Goal: Information Seeking & Learning: Learn about a topic

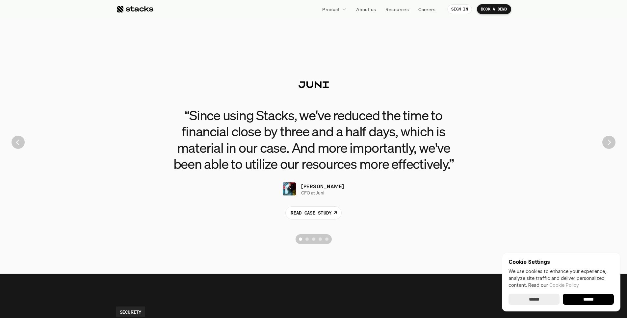
scroll to position [1455, 0]
click at [614, 144] on img "Next" at bounding box center [608, 142] width 12 height 12
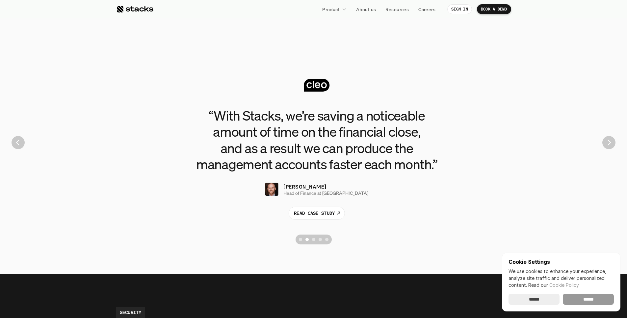
click at [596, 304] on input "******" at bounding box center [588, 299] width 51 height 11
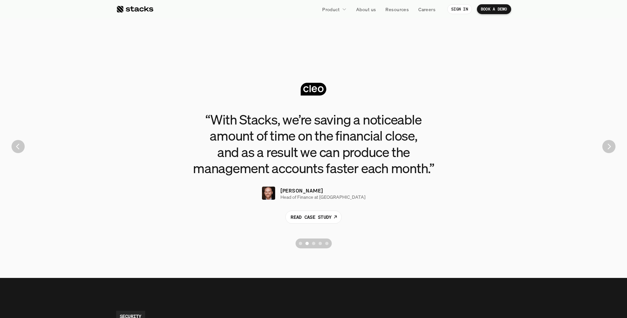
click at [608, 150] on img "Next" at bounding box center [608, 146] width 13 height 13
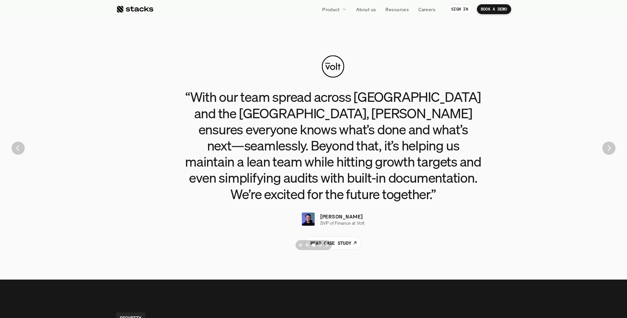
scroll to position [1449, 0]
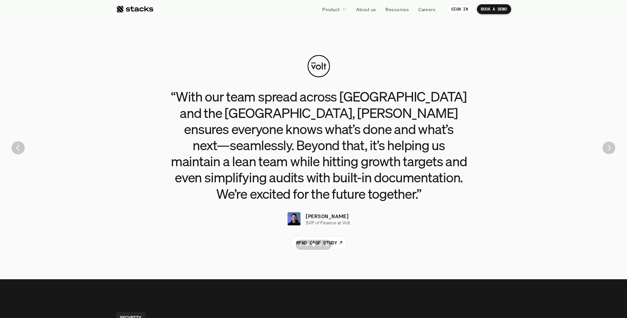
click at [608, 150] on img "Next" at bounding box center [608, 148] width 13 height 13
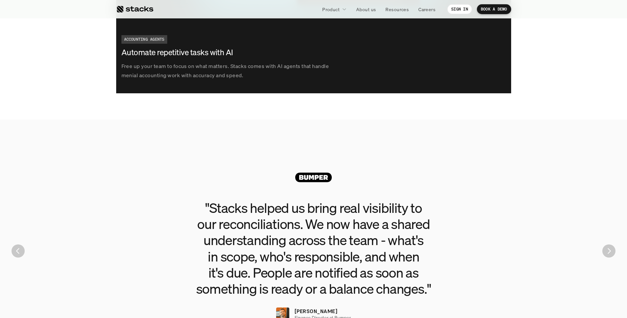
scroll to position [1285, 0]
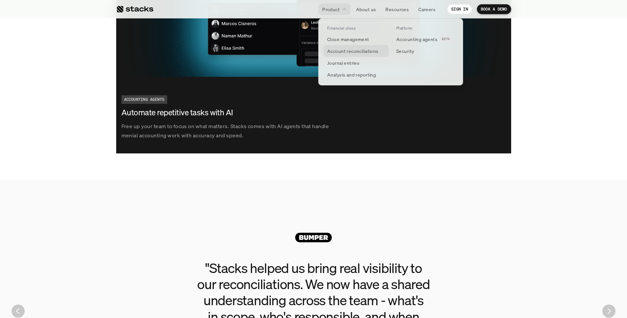
click at [340, 50] on p "Account reconciliations" at bounding box center [352, 51] width 51 height 7
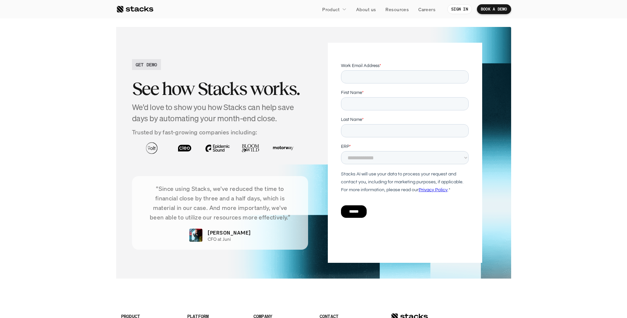
scroll to position [1278, 0]
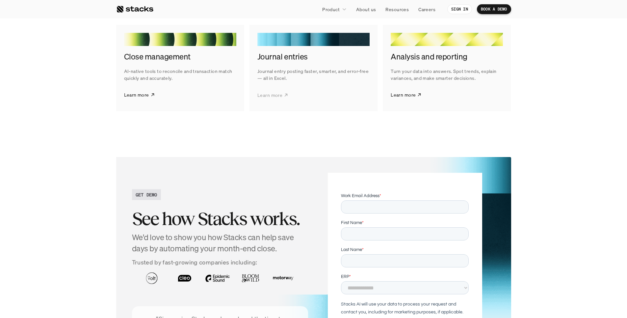
click at [272, 95] on p "Learn more" at bounding box center [269, 94] width 25 height 7
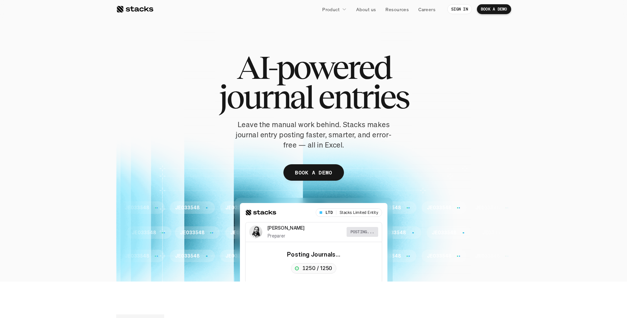
click at [121, 54] on div "AI-powered journal entries Leave the manual work behind. Stacks makes journal e…" at bounding box center [313, 120] width 395 height 135
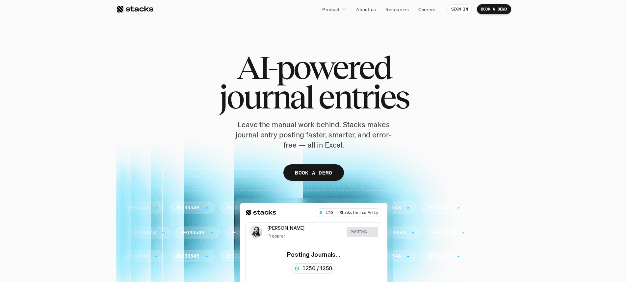
click at [353, 38] on div at bounding box center [313, 154] width 395 height 256
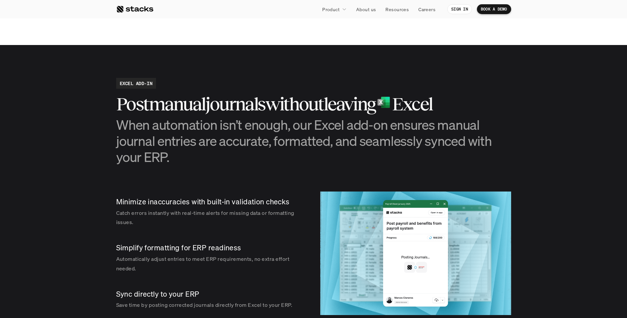
scroll to position [690, 0]
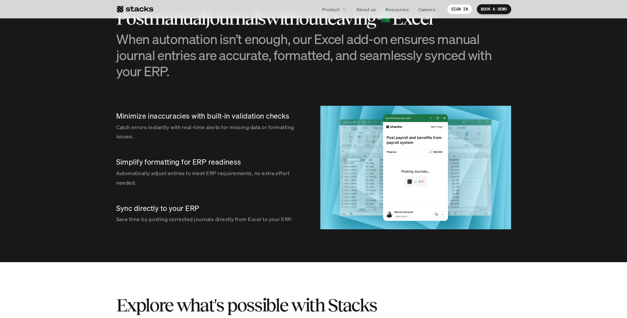
click at [198, 171] on p "Automatically adjust entries to meet ERP requirements, no extra effort needed." at bounding box center [210, 178] width 188 height 19
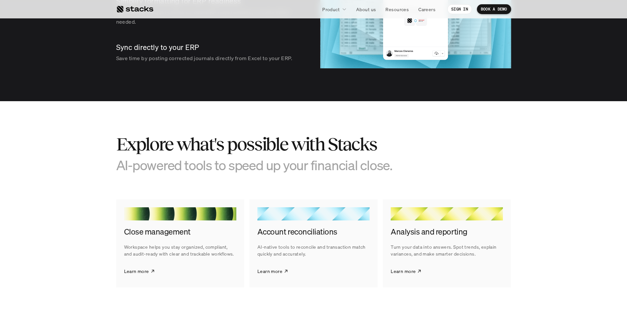
scroll to position [929, 0]
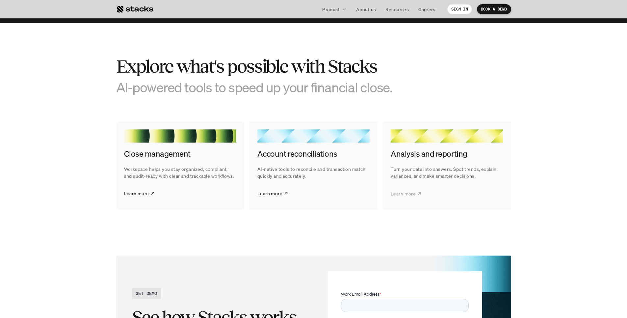
click at [394, 190] on p "Learn more" at bounding box center [402, 193] width 25 height 7
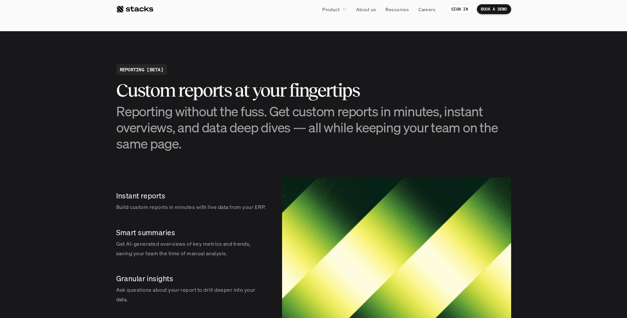
scroll to position [999, 0]
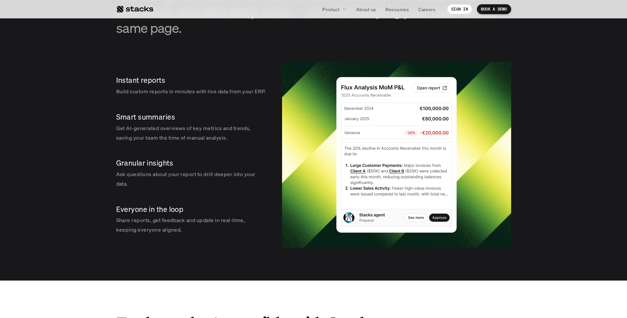
click at [175, 142] on p "Get AI-generated overviews of key metrics and trends, saving your team the time…" at bounding box center [191, 133] width 150 height 19
click at [136, 83] on p "Instant reports" at bounding box center [191, 80] width 150 height 10
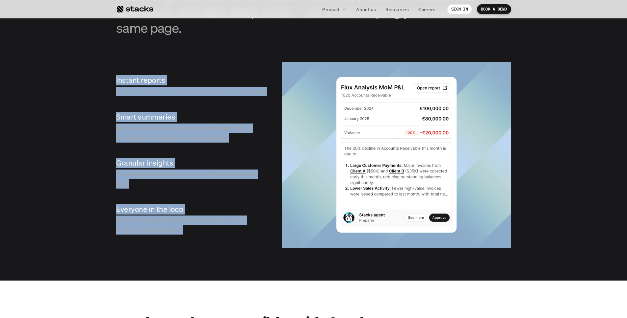
drag, startPoint x: 136, startPoint y: 83, endPoint x: 174, endPoint y: 236, distance: 157.5
click at [174, 236] on div "Instant reports Build custom reports in minutes with live data from your ERP. S…" at bounding box center [192, 155] width 153 height 186
click at [174, 235] on p "Share reports, get feedback and update in real-time, keeping everyone aligned." at bounding box center [191, 225] width 150 height 19
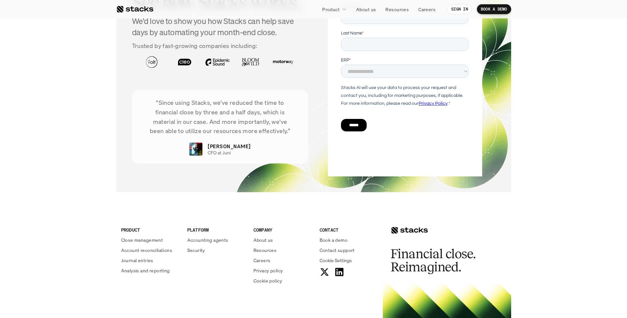
scroll to position [1573, 0]
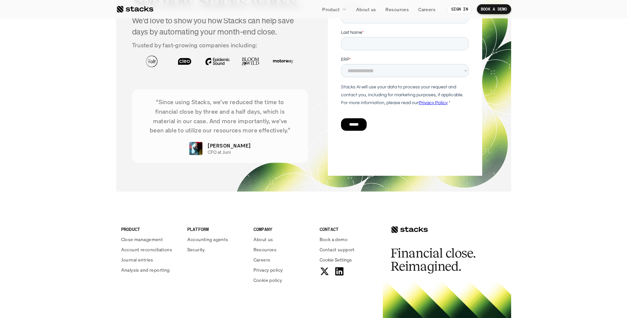
click at [215, 114] on p "“Since using Stacks, we've reduced the time to financial close by three and a h…" at bounding box center [220, 116] width 157 height 38
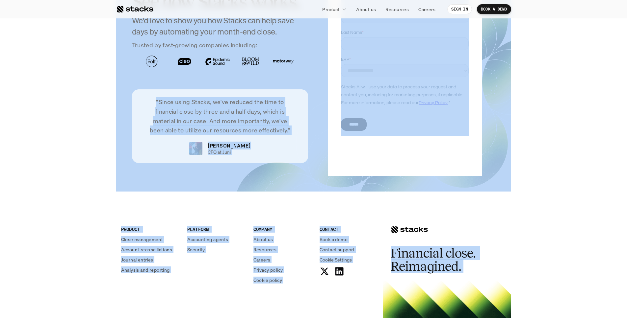
drag, startPoint x: 215, startPoint y: 114, endPoint x: 544, endPoint y: 274, distance: 365.9
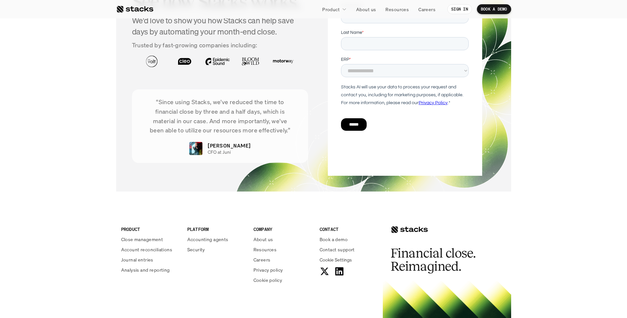
click at [544, 274] on footer "PRODUCT Close management Account reconciliations Journal entries Analysis and r…" at bounding box center [313, 310] width 627 height 211
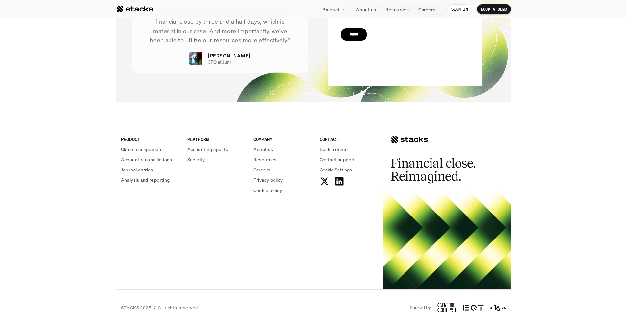
scroll to position [1664, 0]
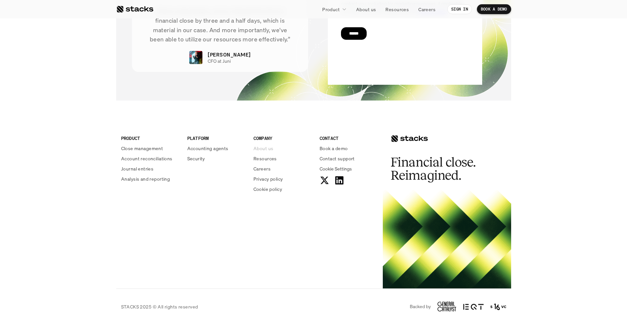
click at [266, 152] on p "About us" at bounding box center [263, 148] width 20 height 7
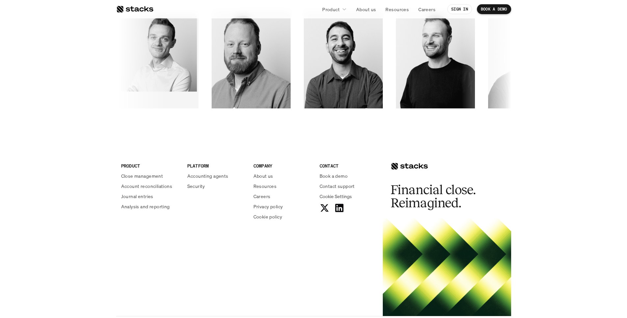
scroll to position [1100, 0]
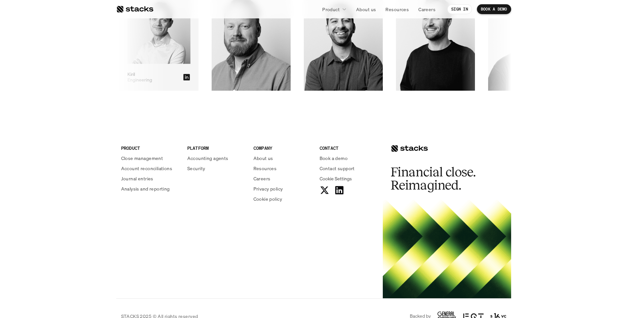
click at [190, 60] on img at bounding box center [159, 32] width 63 height 64
click at [191, 78] on icon at bounding box center [188, 77] width 7 height 7
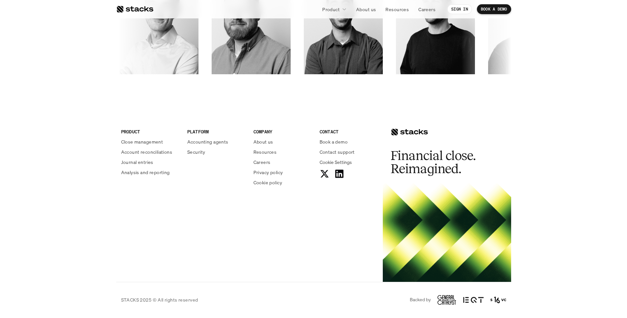
scroll to position [1108, 0]
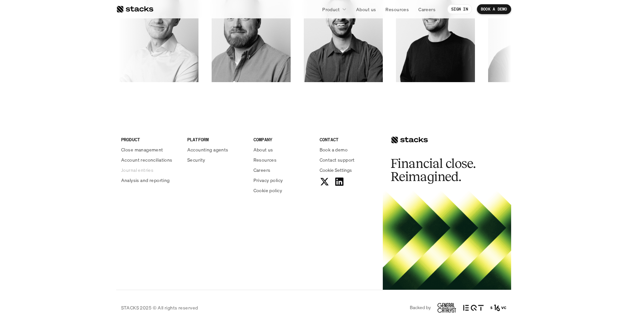
click at [142, 169] on p "Journal entries" at bounding box center [137, 170] width 32 height 7
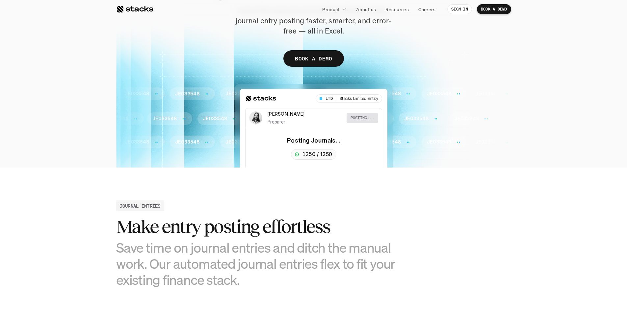
scroll to position [114, 0]
click at [152, 206] on h2 "JOURNAL ENTRIES" at bounding box center [140, 205] width 41 height 7
click at [221, 212] on div "JOURNAL ENTRIES Make entry posting effortless Save time on journal entries and …" at bounding box center [313, 244] width 395 height 88
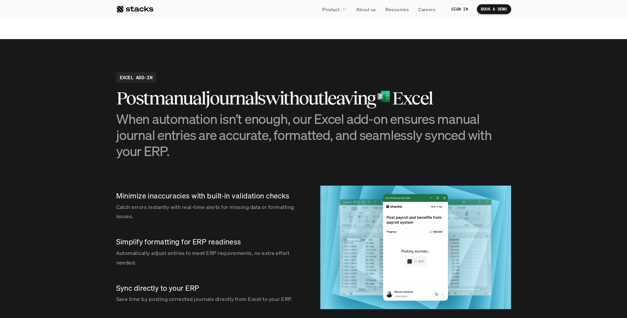
scroll to position [615, 0]
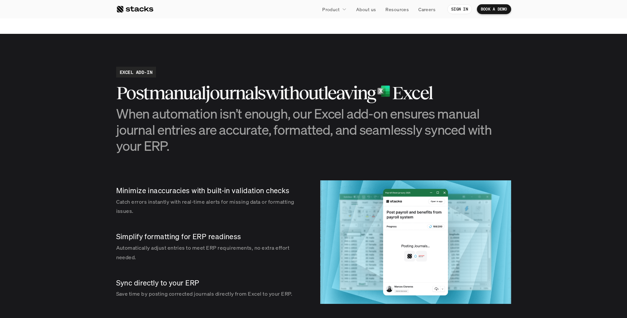
click at [362, 93] on h2 "leaving" at bounding box center [349, 93] width 52 height 20
drag, startPoint x: 362, startPoint y: 93, endPoint x: 441, endPoint y: 94, distance: 79.0
click at [441, 94] on div "Post manual journals without leaving Excel" at bounding box center [313, 93] width 395 height 20
click at [432, 94] on h2 "Excel" at bounding box center [412, 93] width 40 height 20
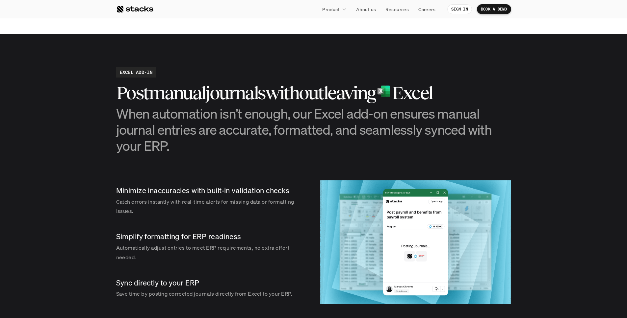
drag, startPoint x: 441, startPoint y: 94, endPoint x: 116, endPoint y: 91, distance: 325.4
click at [103, 91] on section "EXCEL ADD-IN Post manual journals without leaving Excel When automation isn’t e…" at bounding box center [313, 186] width 627 height 304
click at [116, 91] on h2 "Post" at bounding box center [132, 93] width 33 height 20
click at [116, 92] on h2 "Post" at bounding box center [132, 93] width 33 height 20
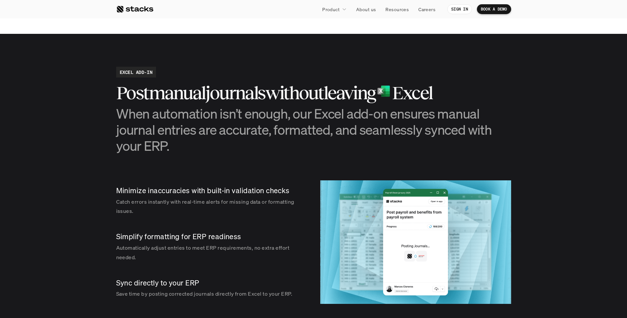
click at [128, 96] on h2 "Post" at bounding box center [132, 93] width 33 height 20
drag, startPoint x: 128, startPoint y: 96, endPoint x: 429, endPoint y: 94, distance: 301.0
click at [429, 94] on div "Post manual journals without leaving Excel" at bounding box center [313, 93] width 395 height 20
click at [429, 94] on h2 "Excel" at bounding box center [412, 93] width 40 height 20
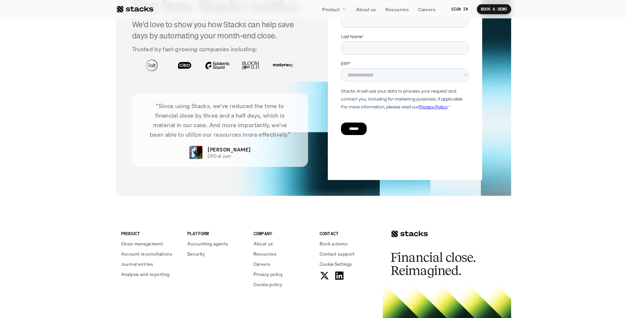
scroll to position [1235, 0]
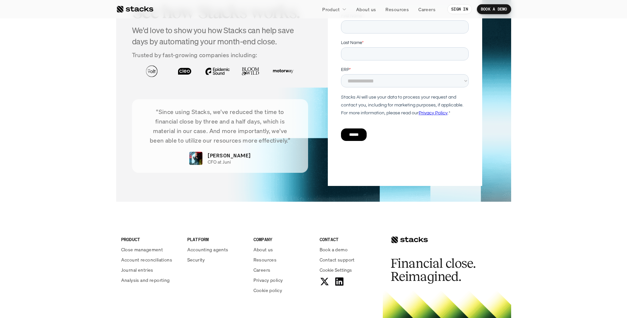
click at [170, 111] on p "“Since using Stacks, we've reduced the time to financial close by three and a h…" at bounding box center [220, 126] width 157 height 38
click at [249, 163] on div "“Since using Stacks, we've reduced the time to financial close by three and a h…" at bounding box center [220, 136] width 176 height 74
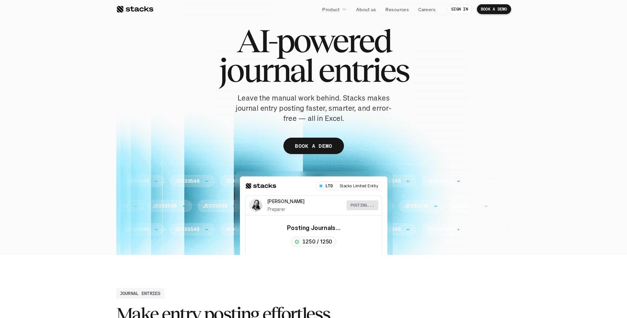
scroll to position [0, 0]
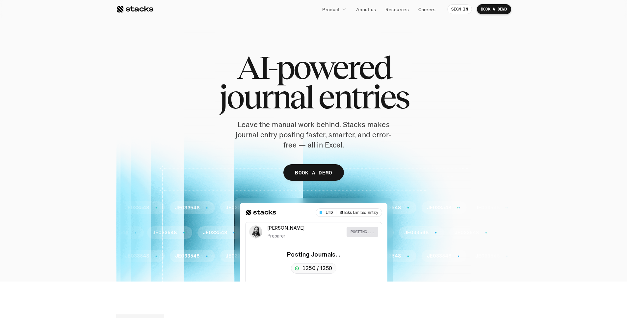
click at [273, 82] on span "journal" at bounding box center [266, 97] width 94 height 30
drag, startPoint x: 273, startPoint y: 81, endPoint x: 280, endPoint y: 60, distance: 22.4
click at [280, 60] on h1 "AI-powered journal entries" at bounding box center [313, 82] width 189 height 59
click at [280, 60] on span "AI-powered" at bounding box center [314, 68] width 154 height 30
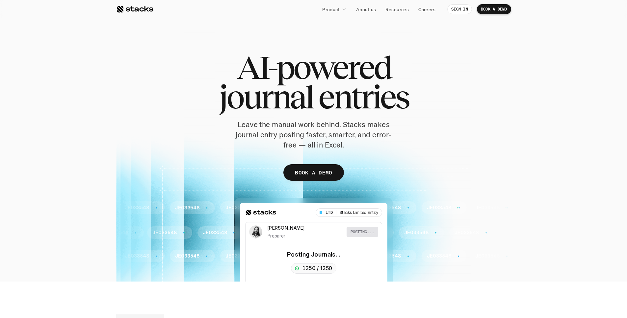
click at [280, 60] on span "AI-powered" at bounding box center [314, 68] width 154 height 30
drag, startPoint x: 280, startPoint y: 60, endPoint x: 298, endPoint y: 137, distance: 79.7
click at [298, 137] on div "AI-powered journal entries Leave the manual work behind. Stacks makes journal e…" at bounding box center [313, 120] width 395 height 135
click at [298, 137] on p "Leave the manual work behind. Stacks makes journal entry posting faster, smarte…" at bounding box center [313, 135] width 164 height 30
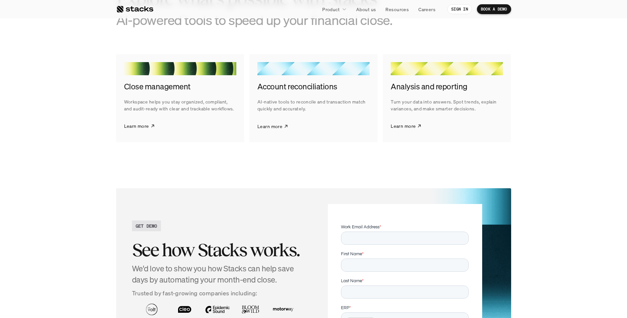
scroll to position [964, 0]
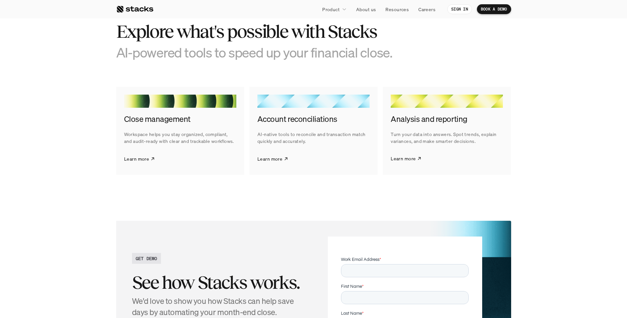
click at [138, 157] on p "Learn more" at bounding box center [136, 158] width 25 height 7
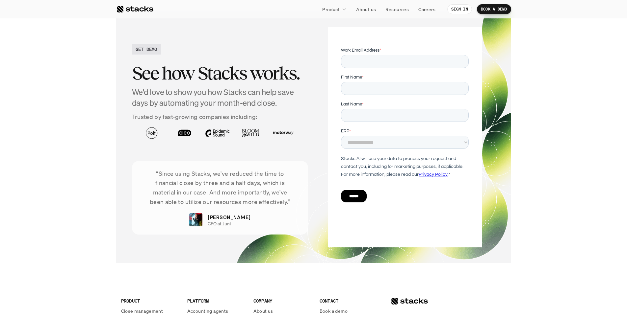
scroll to position [1212, 0]
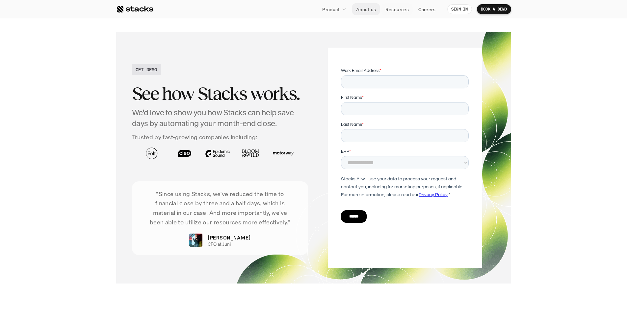
click at [362, 10] on p "About us" at bounding box center [366, 9] width 20 height 7
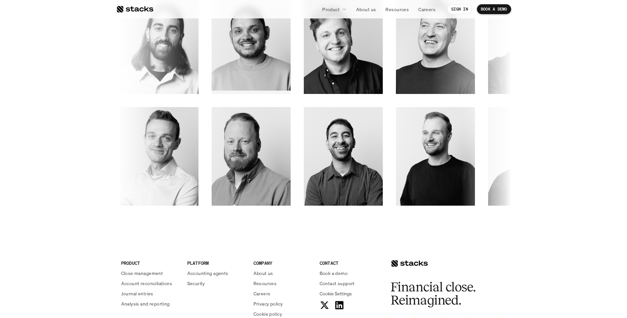
scroll to position [1116, 0]
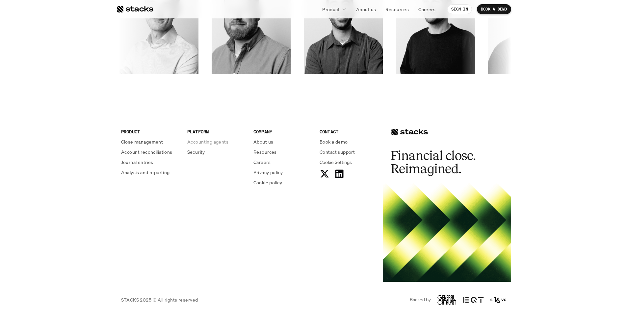
click at [195, 141] on p "Accounting agents" at bounding box center [207, 141] width 41 height 7
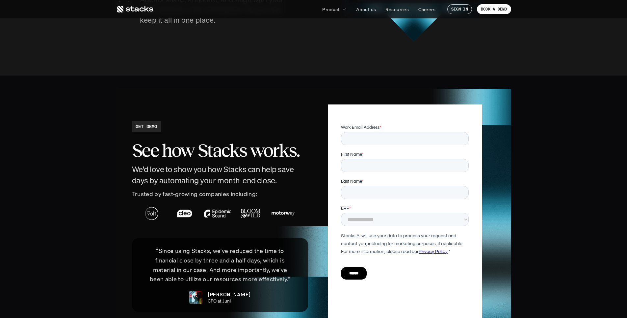
scroll to position [1459, 0]
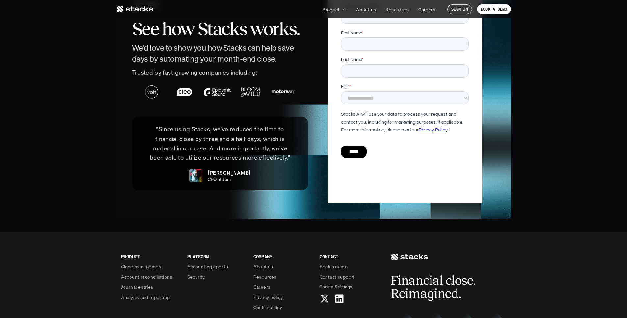
click at [227, 169] on p "[PERSON_NAME]" at bounding box center [229, 173] width 43 height 8
drag, startPoint x: 227, startPoint y: 158, endPoint x: 204, endPoint y: 109, distance: 54.3
click at [204, 117] on div "“Since using Stacks, we've reduced the time to financial close by three and a h…" at bounding box center [220, 154] width 176 height 74
click at [204, 125] on p "“Since using Stacks, we've reduced the time to financial close by three and a h…" at bounding box center [220, 144] width 157 height 38
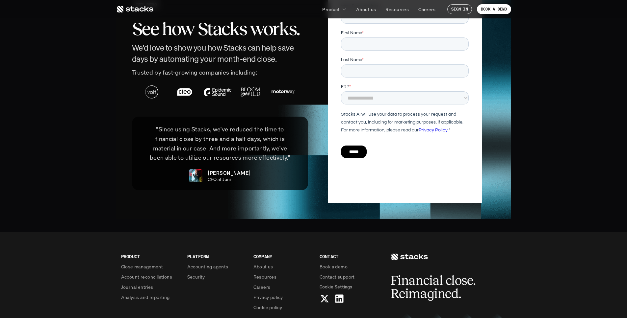
click at [204, 125] on p "“Since using Stacks, we've reduced the time to financial close by three and a h…" at bounding box center [220, 144] width 157 height 38
drag, startPoint x: 204, startPoint y: 109, endPoint x: 266, endPoint y: 175, distance: 90.5
click at [266, 175] on div "GET DEMO See how Stacks works. We'd love to show you how Stacks can help save d…" at bounding box center [313, 93] width 363 height 220
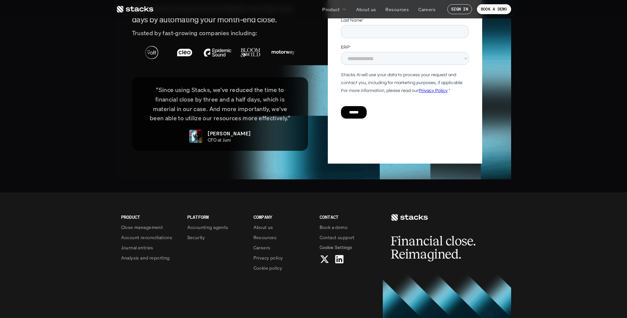
scroll to position [1502, 0]
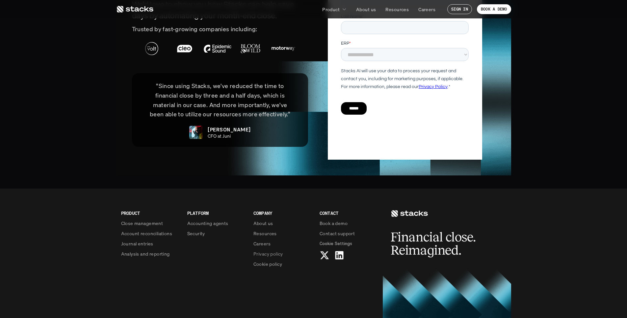
click at [325, 252] on use at bounding box center [324, 256] width 9 height 8
click at [201, 82] on p "“Since using Stacks, we've reduced the time to financial close by three and a h…" at bounding box center [220, 100] width 157 height 38
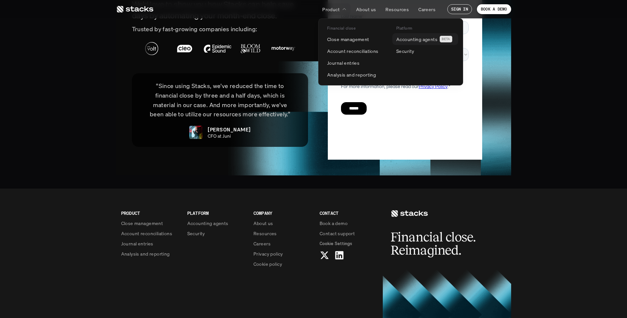
click at [419, 40] on p "Accounting agents" at bounding box center [416, 39] width 41 height 7
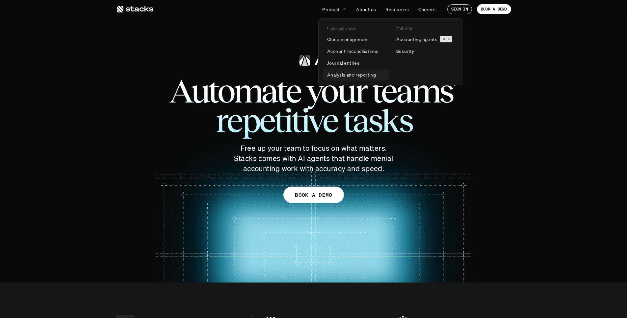
click at [348, 74] on p "Analysis and reporting" at bounding box center [351, 74] width 49 height 7
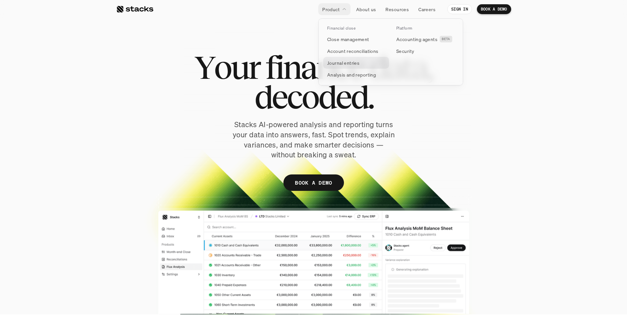
click at [338, 62] on p "Journal entries" at bounding box center [343, 63] width 32 height 7
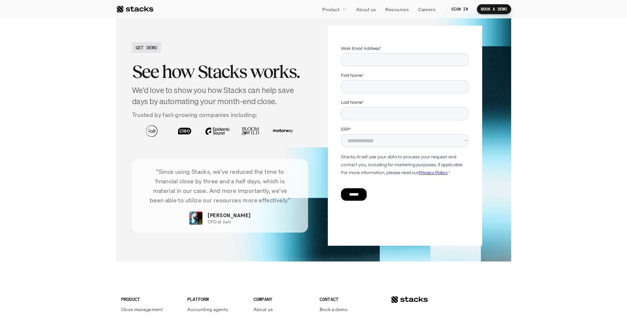
scroll to position [1343, 0]
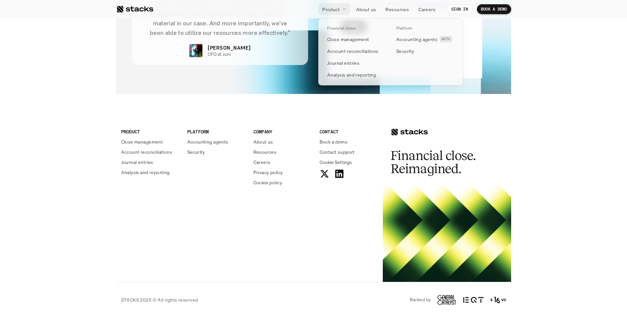
click at [405, 28] on p "Platform" at bounding box center [404, 28] width 16 height 5
drag, startPoint x: 405, startPoint y: 28, endPoint x: 323, endPoint y: 28, distance: 82.2
click at [323, 28] on div "Financial close Close management Account reconciliations Journal entries Analys…" at bounding box center [390, 51] width 145 height 67
click at [340, 26] on p "Financial close" at bounding box center [341, 28] width 28 height 5
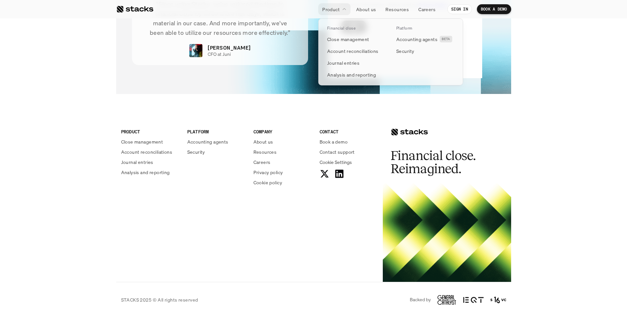
click at [340, 26] on p "Financial close" at bounding box center [341, 28] width 28 height 5
drag, startPoint x: 340, startPoint y: 26, endPoint x: 412, endPoint y: 68, distance: 82.8
click at [412, 68] on div "Financial close Close management Account reconciliations Journal entries Analys…" at bounding box center [390, 51] width 145 height 67
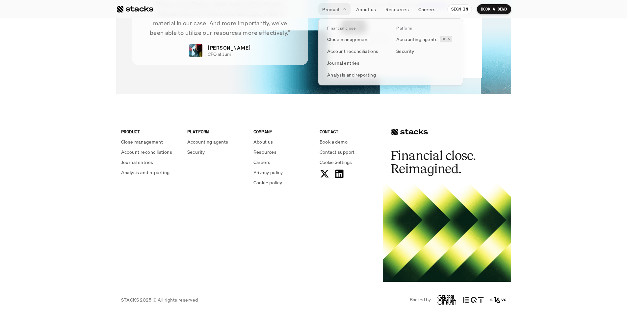
drag, startPoint x: 412, startPoint y: 68, endPoint x: 338, endPoint y: 25, distance: 85.6
click at [338, 25] on div "Financial close Close management Account reconciliations Journal entries Analys…" at bounding box center [390, 51] width 145 height 67
click at [338, 26] on p "Financial close" at bounding box center [341, 28] width 28 height 5
drag, startPoint x: 338, startPoint y: 25, endPoint x: 441, endPoint y: 80, distance: 117.3
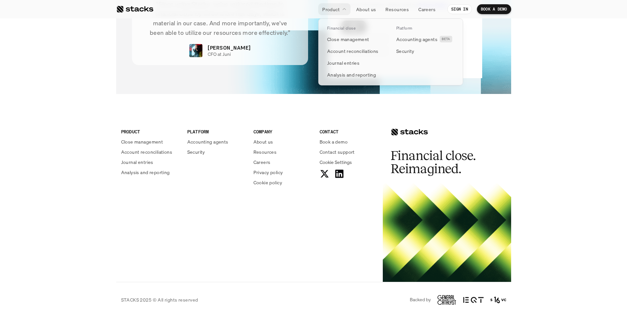
click at [441, 80] on div "Financial close Close management Account reconciliations Journal entries Analys…" at bounding box center [390, 51] width 145 height 67
click at [358, 41] on p "Close management" at bounding box center [348, 39] width 42 height 7
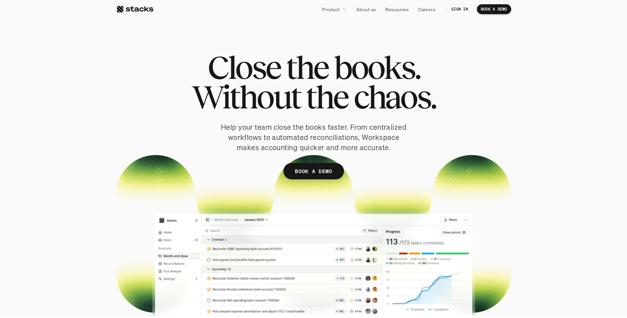
click at [325, 51] on div at bounding box center [313, 171] width 395 height 290
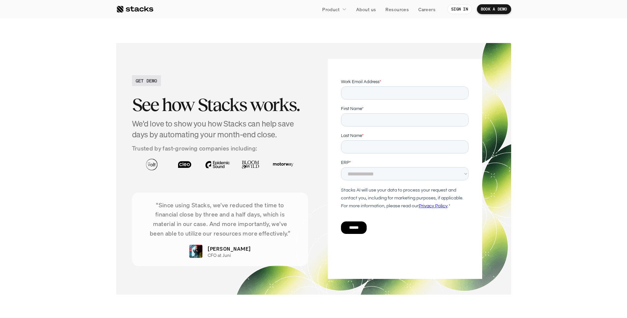
scroll to position [1209, 0]
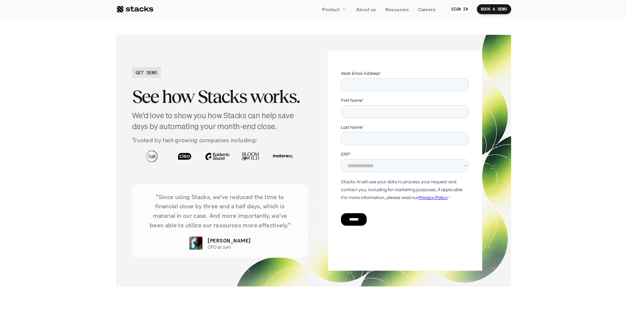
click at [138, 73] on h2 "GET DEMO" at bounding box center [147, 72] width 22 height 7
drag, startPoint x: 138, startPoint y: 73, endPoint x: 390, endPoint y: 242, distance: 302.7
click at [390, 242] on div "GET DEMO See how Stacks works. We'd love to show you how Stacks can help save d…" at bounding box center [313, 161] width 363 height 220
click at [390, 242] on div at bounding box center [405, 165] width 128 height 191
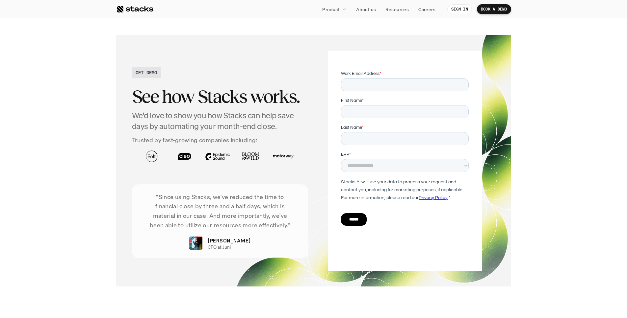
click at [390, 242] on div at bounding box center [405, 165] width 128 height 191
drag, startPoint x: 390, startPoint y: 242, endPoint x: 135, endPoint y: 60, distance: 313.2
click at [135, 60] on div "GET DEMO See how Stacks works. We'd love to show you how Stacks can help save d…" at bounding box center [313, 161] width 363 height 220
click at [135, 60] on div "GET DEMO See how Stacks works. We'd love to show you how Stacks can help save d…" at bounding box center [220, 155] width 176 height 208
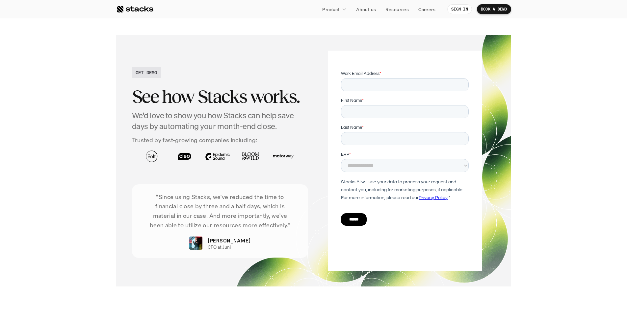
drag, startPoint x: 135, startPoint y: 60, endPoint x: 430, endPoint y: 233, distance: 342.1
click at [430, 233] on div "GET DEMO See how Stacks works. We'd love to show you how Stacks can help save d…" at bounding box center [313, 161] width 363 height 220
click at [430, 233] on div at bounding box center [405, 165] width 128 height 191
drag, startPoint x: 430, startPoint y: 233, endPoint x: 111, endPoint y: 28, distance: 379.2
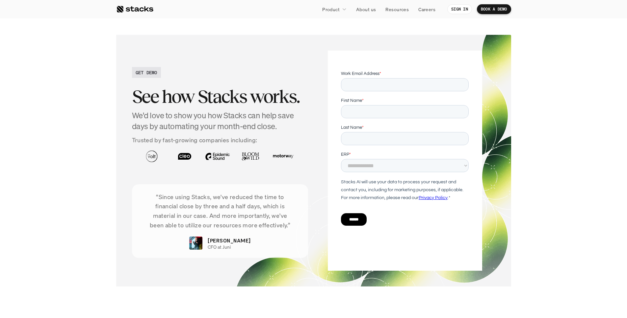
click at [111, 28] on section "GET DEMO See how Stacks works. We'd love to show you how Stacks can help save d…" at bounding box center [313, 161] width 627 height 278
click at [138, 63] on div "GET DEMO See how Stacks works. We'd love to show you how Stacks can help save d…" at bounding box center [220, 155] width 176 height 208
drag, startPoint x: 138, startPoint y: 63, endPoint x: 370, endPoint y: 243, distance: 294.3
click at [370, 243] on div "GET DEMO See how Stacks works. We'd love to show you how Stacks can help save d…" at bounding box center [313, 161] width 363 height 220
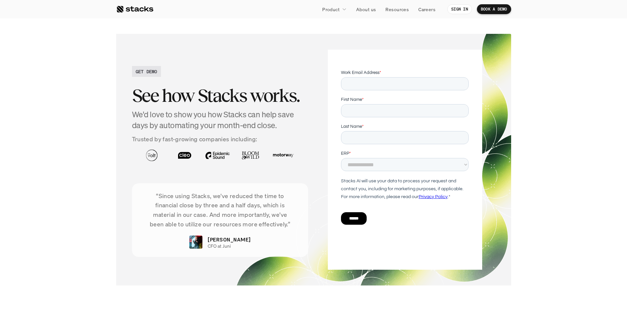
click at [370, 243] on div at bounding box center [405, 164] width 128 height 191
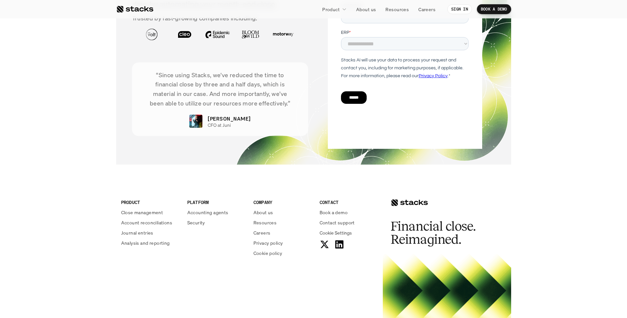
scroll to position [1402, 0]
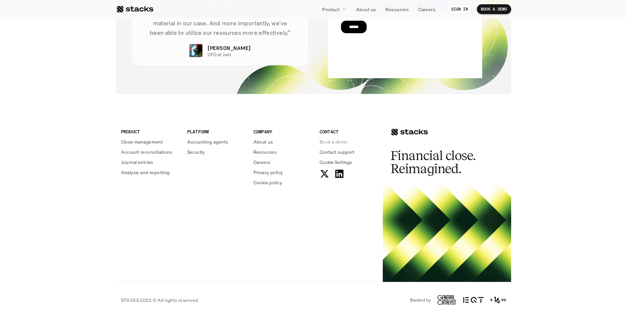
click at [334, 141] on p "Book a demo" at bounding box center [333, 141] width 28 height 7
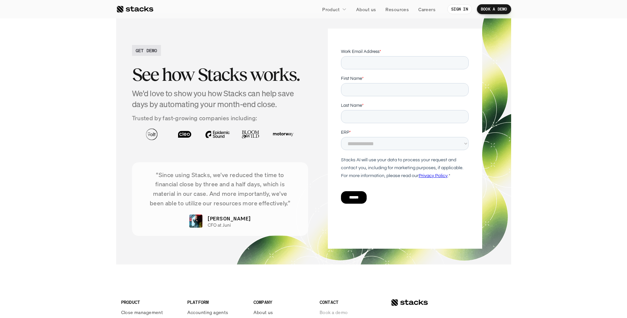
scroll to position [1231, 0]
click at [387, 63] on input "Work Email Address *" at bounding box center [405, 63] width 128 height 13
click at [361, 89] on div "First Name *" at bounding box center [405, 86] width 128 height 21
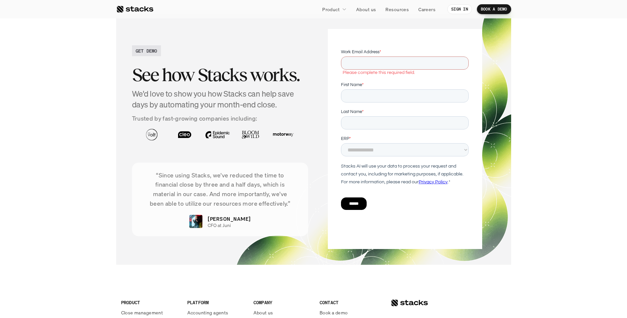
click at [357, 108] on form "**********" at bounding box center [405, 132] width 128 height 167
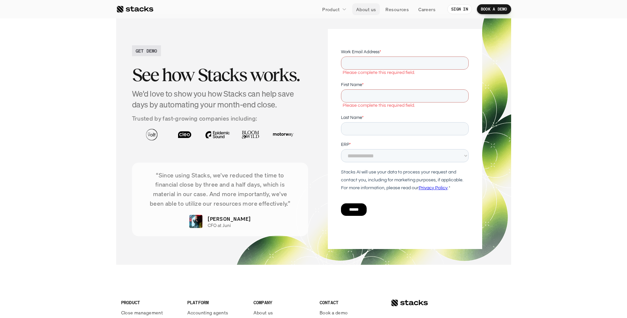
click at [363, 8] on p "About us" at bounding box center [366, 9] width 20 height 7
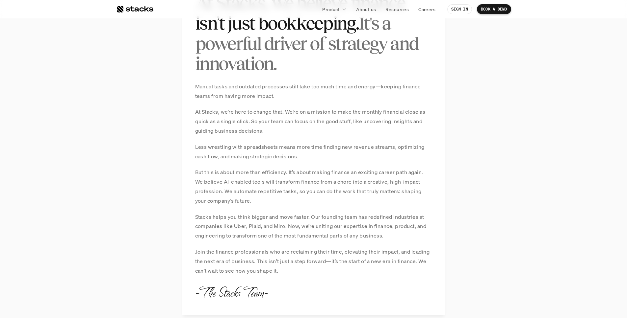
scroll to position [517, 0]
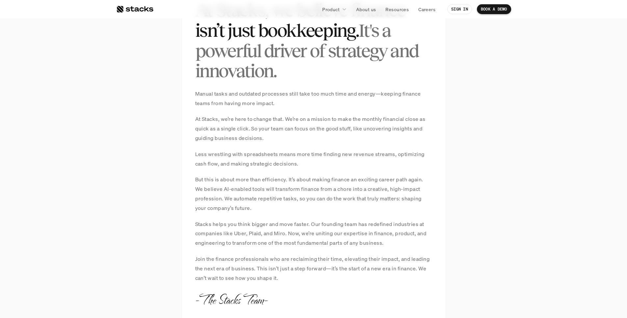
drag, startPoint x: 192, startPoint y: 95, endPoint x: 368, endPoint y: 117, distance: 177.4
click at [368, 117] on div "MANIFESTO At Stacks, we believe finance isn’t just bookkeeping. It's a powerful…" at bounding box center [313, 145] width 263 height 354
click at [366, 115] on p "At Stacks, we’re here to change that. We’re on a mission to make the monthly fi…" at bounding box center [313, 128] width 237 height 28
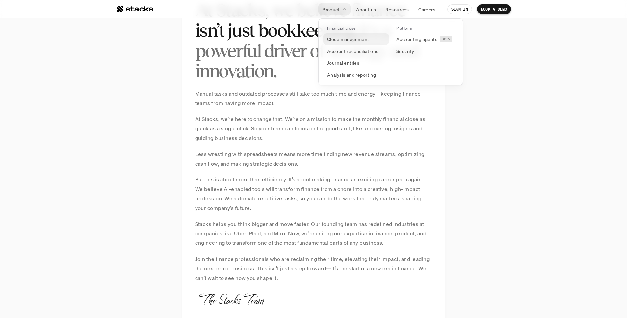
click at [341, 43] on link "Close management" at bounding box center [356, 39] width 66 height 12
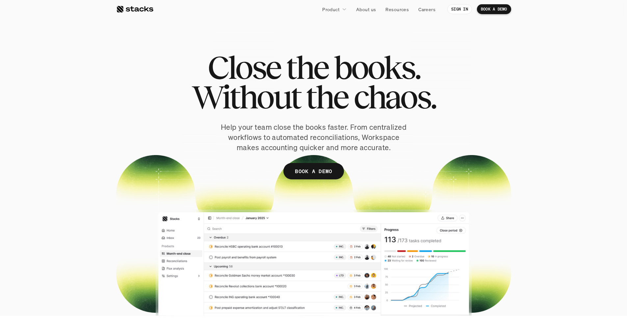
drag, startPoint x: 207, startPoint y: 65, endPoint x: 436, endPoint y: 122, distance: 236.4
click at [436, 122] on div "Close the books. Without the chaos. Help your team close the books faster. From…" at bounding box center [313, 126] width 395 height 147
drag, startPoint x: 436, startPoint y: 122, endPoint x: 394, endPoint y: 115, distance: 42.3
click at [436, 122] on div "Close the books. Without the chaos. Help your team close the books faster. From…" at bounding box center [313, 126] width 395 height 147
drag, startPoint x: 210, startPoint y: 61, endPoint x: 450, endPoint y: 110, distance: 244.5
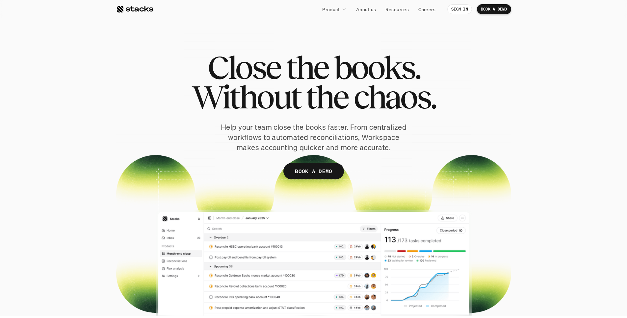
click at [450, 110] on div "Close the books. Without the chaos. Help your team close the books faster. From…" at bounding box center [313, 126] width 395 height 147
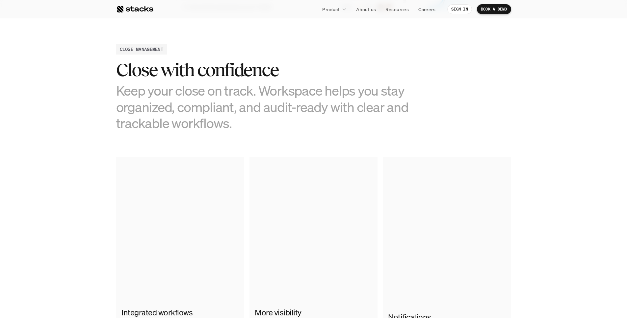
scroll to position [304, 0]
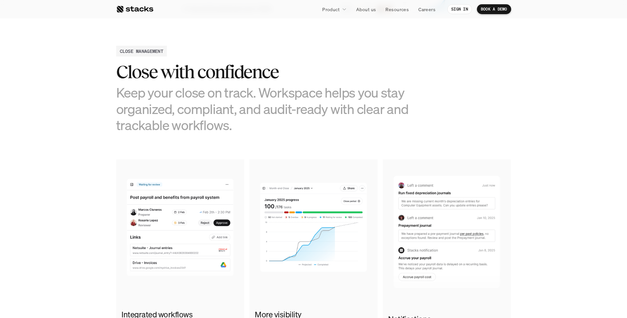
drag, startPoint x: 120, startPoint y: 50, endPoint x: 232, endPoint y: 126, distance: 135.5
click at [232, 126] on div "CLOSE MANAGEMENT Close with confidence Keep your close on track. Workspace help…" at bounding box center [313, 90] width 395 height 88
click at [232, 126] on h3 "Keep your close on track. Workspace helps you stay organized, compliant, and au…" at bounding box center [264, 109] width 296 height 49
drag, startPoint x: 194, startPoint y: 110, endPoint x: 97, endPoint y: 45, distance: 116.6
click at [97, 45] on section "CLOSE MANAGEMENT Close with confidence Keep your close on track. Workspace help…" at bounding box center [313, 208] width 627 height 391
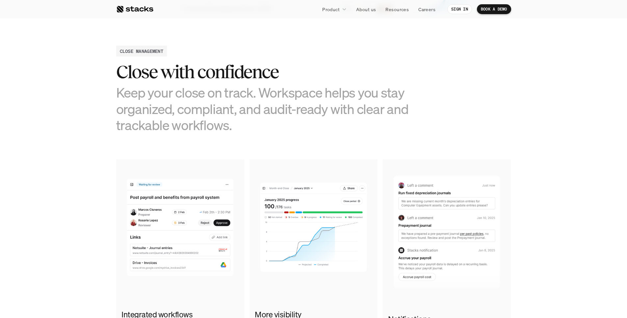
click at [97, 45] on section "CLOSE MANAGEMENT Close with confidence Keep your close on track. Workspace help…" at bounding box center [313, 208] width 627 height 391
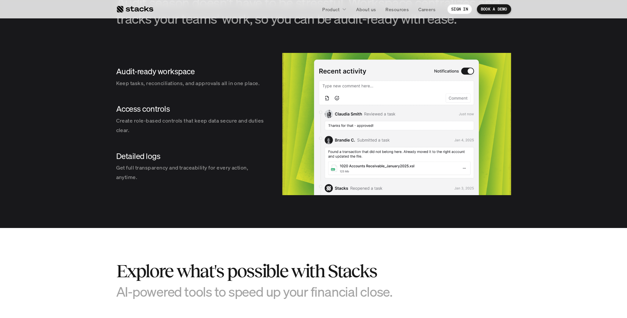
scroll to position [802, 0]
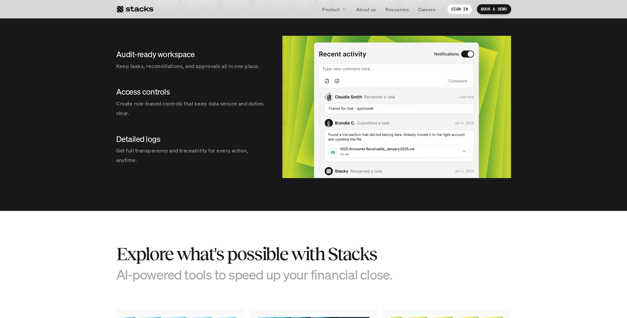
drag, startPoint x: 116, startPoint y: 53, endPoint x: 178, endPoint y: 158, distance: 121.5
click at [178, 158] on div "Audit-ready workspace Keep tasks, reconciliations, and approvals all in one pla…" at bounding box center [192, 107] width 153 height 142
click at [178, 158] on p "Get full transparency and traceability for every action, anytime." at bounding box center [192, 155] width 153 height 19
drag, startPoint x: 178, startPoint y: 158, endPoint x: 100, endPoint y: 48, distance: 134.9
click at [100, 48] on section "AUDIT PREPAREDNESS Drastically reduce your audit risk Audit season doesn’t have…" at bounding box center [313, 58] width 627 height 306
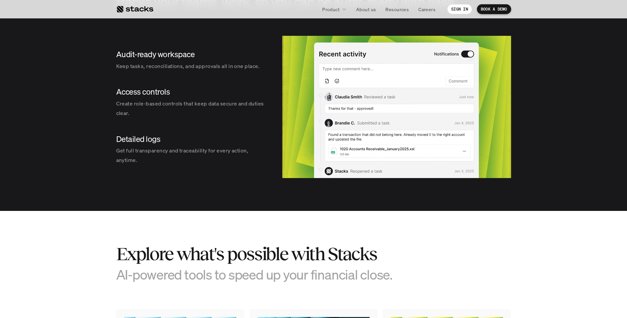
click at [100, 48] on section "AUDIT PREPAREDNESS Drastically reduce your audit risk Audit season doesn’t have…" at bounding box center [313, 58] width 627 height 306
drag, startPoint x: 100, startPoint y: 48, endPoint x: 196, endPoint y: 178, distance: 161.4
click at [196, 178] on section "AUDIT PREPAREDNESS Drastically reduce your audit risk Audit season doesn’t have…" at bounding box center [313, 58] width 627 height 306
click at [196, 177] on div "Audit-ready workspace Keep tasks, reconciliations, and approvals all in one pla…" at bounding box center [192, 107] width 153 height 142
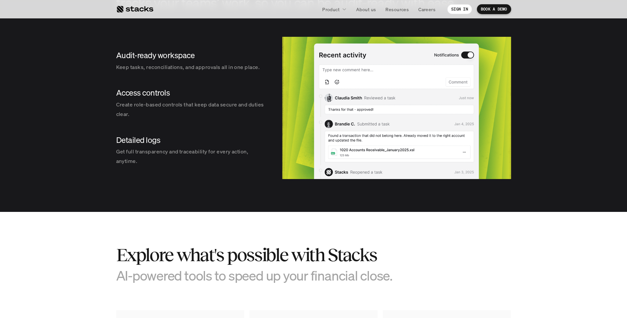
drag, startPoint x: 196, startPoint y: 177, endPoint x: 79, endPoint y: 19, distance: 197.1
click at [79, 19] on section "AUDIT PREPAREDNESS Drastically reduce your audit risk Audit season doesn’t have…" at bounding box center [313, 59] width 627 height 306
click at [108, 52] on section "AUDIT PREPAREDNESS Drastically reduce your audit risk Audit season doesn’t have…" at bounding box center [313, 59] width 627 height 306
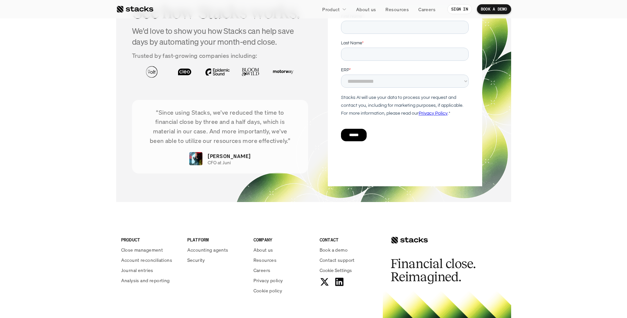
scroll to position [1402, 0]
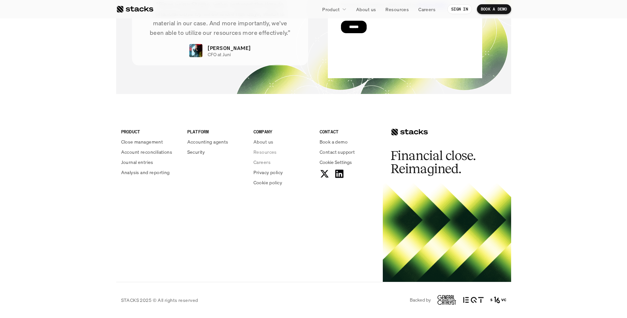
click at [271, 155] on p "Resources" at bounding box center [264, 152] width 23 height 7
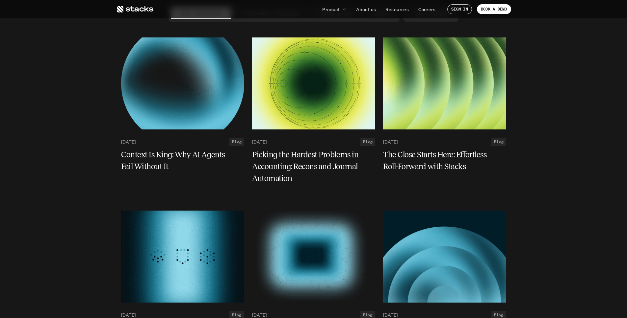
scroll to position [82, 0]
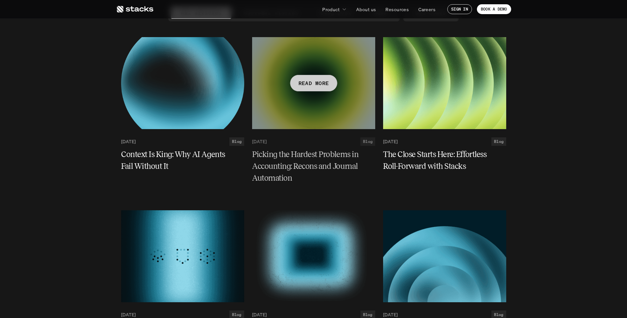
click at [312, 88] on p "READ MORE" at bounding box center [313, 83] width 31 height 10
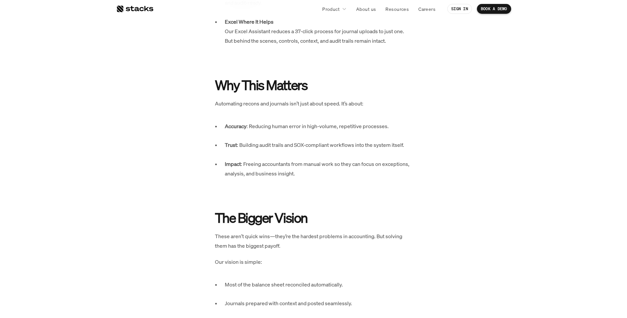
scroll to position [856, 0]
